Goal: Information Seeking & Learning: Learn about a topic

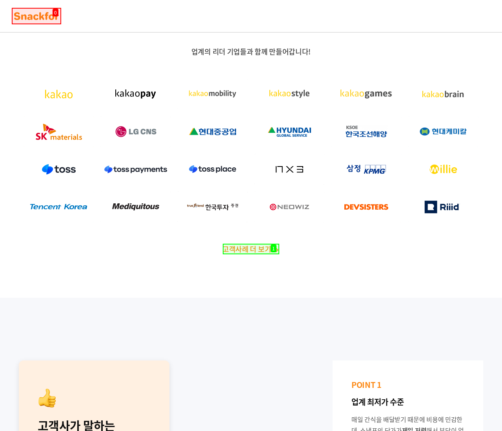
click at [246, 249] on span "고객사례 더 보기" at bounding box center [246, 249] width 49 height 11
